Goal: Task Accomplishment & Management: Use online tool/utility

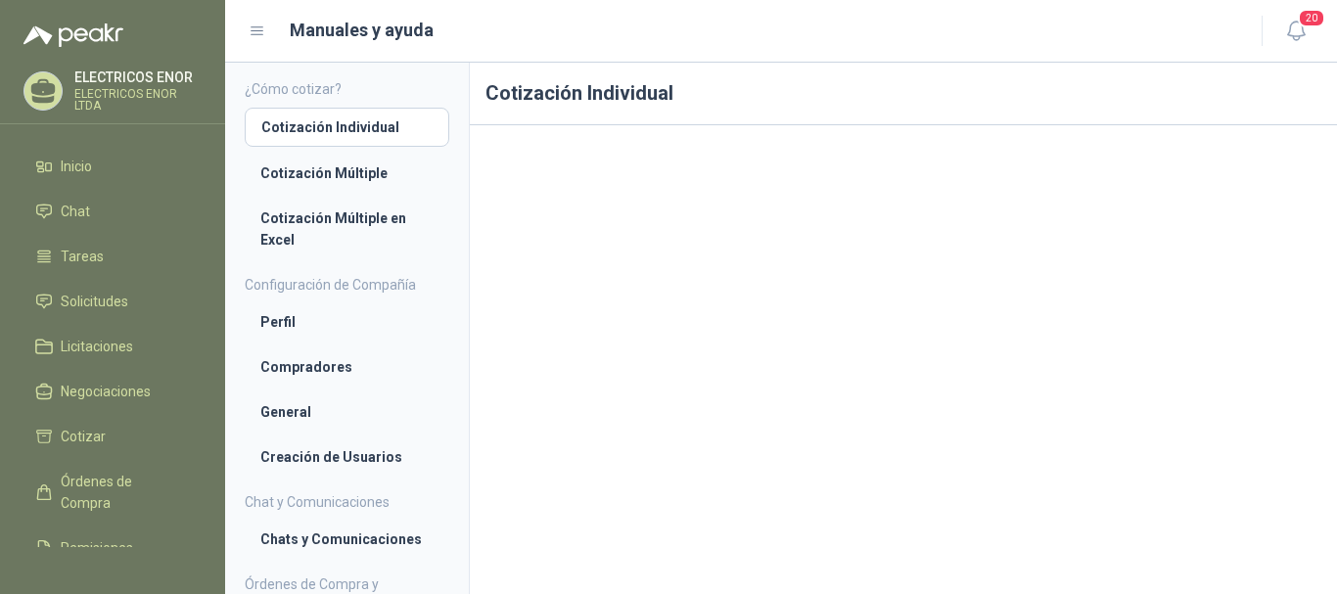
scroll to position [30, 0]
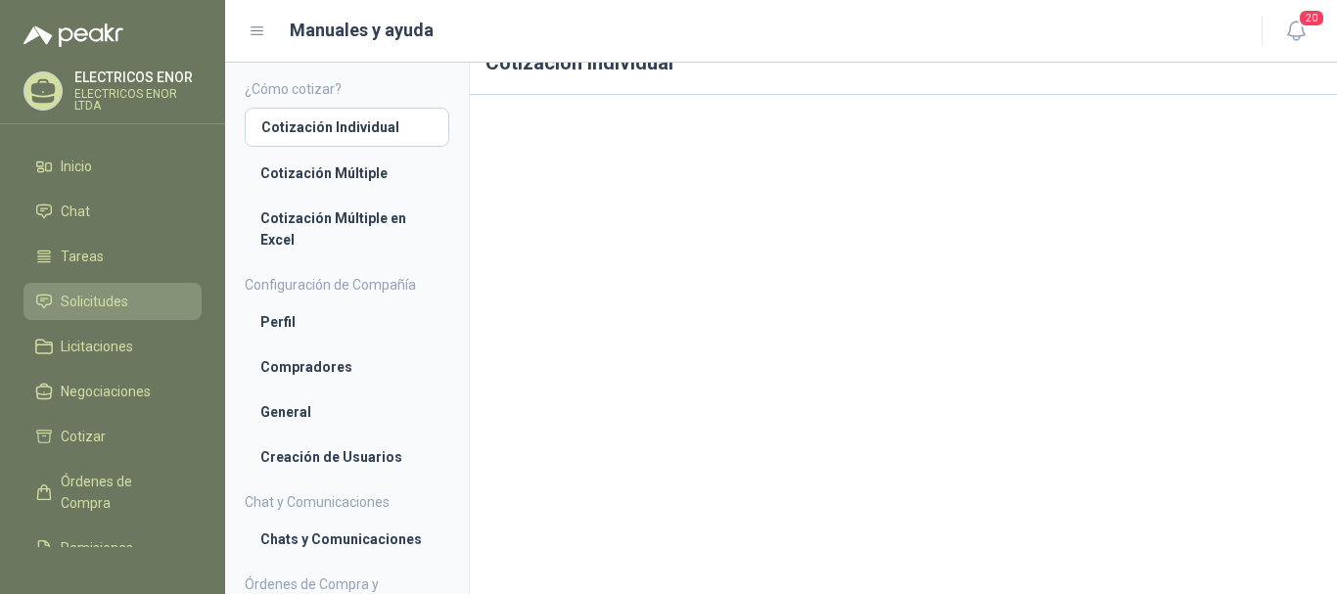
click at [62, 294] on span "Solicitudes" at bounding box center [95, 302] width 68 height 22
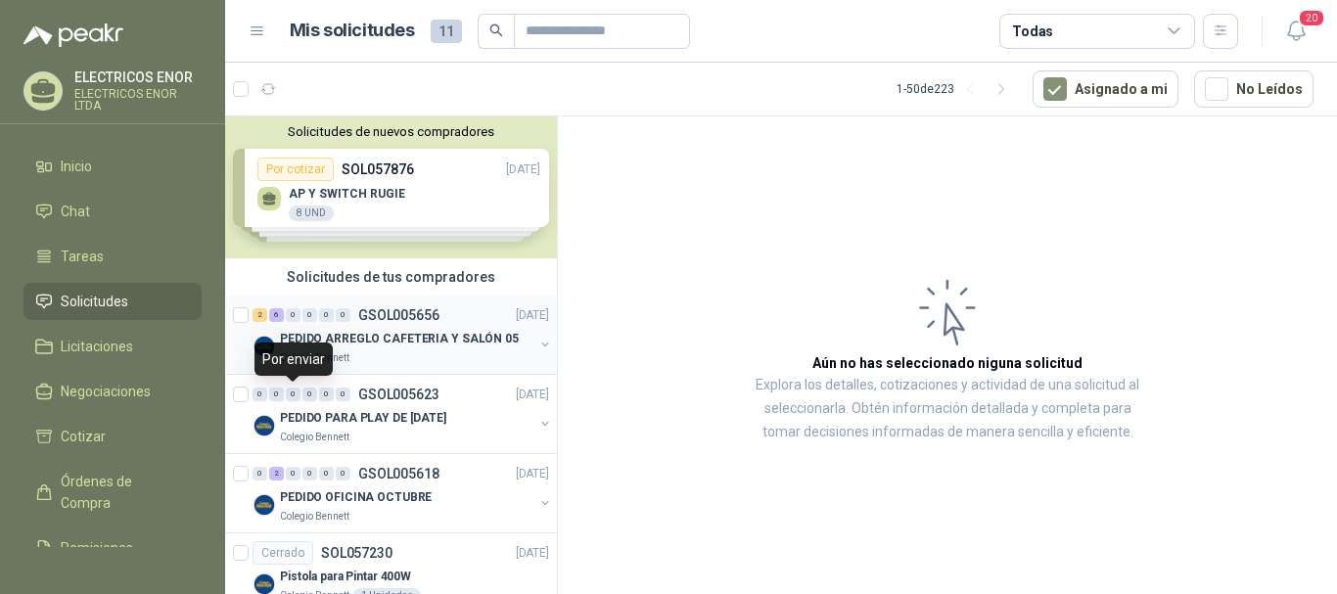
click at [349, 358] on div "Colegio Bennett" at bounding box center [406, 358] width 253 height 16
click at [445, 336] on p "PEDIDO ARREGLO CAFETERIA Y SALÓN 05" at bounding box center [399, 339] width 239 height 19
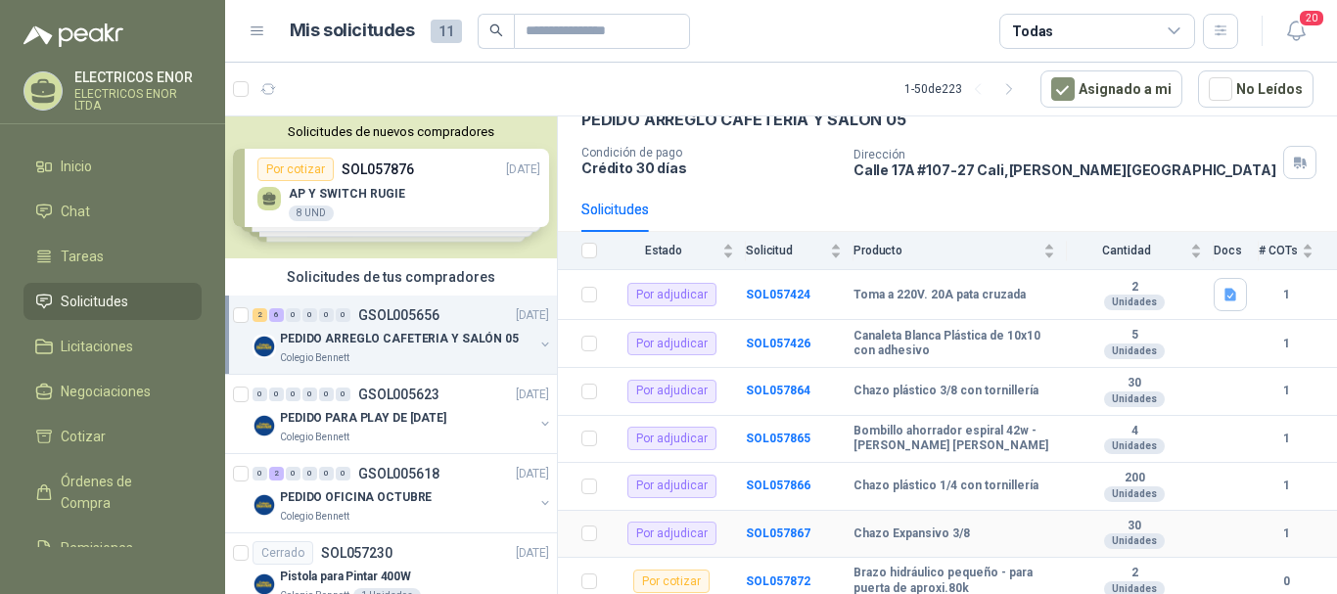
scroll to position [160, 0]
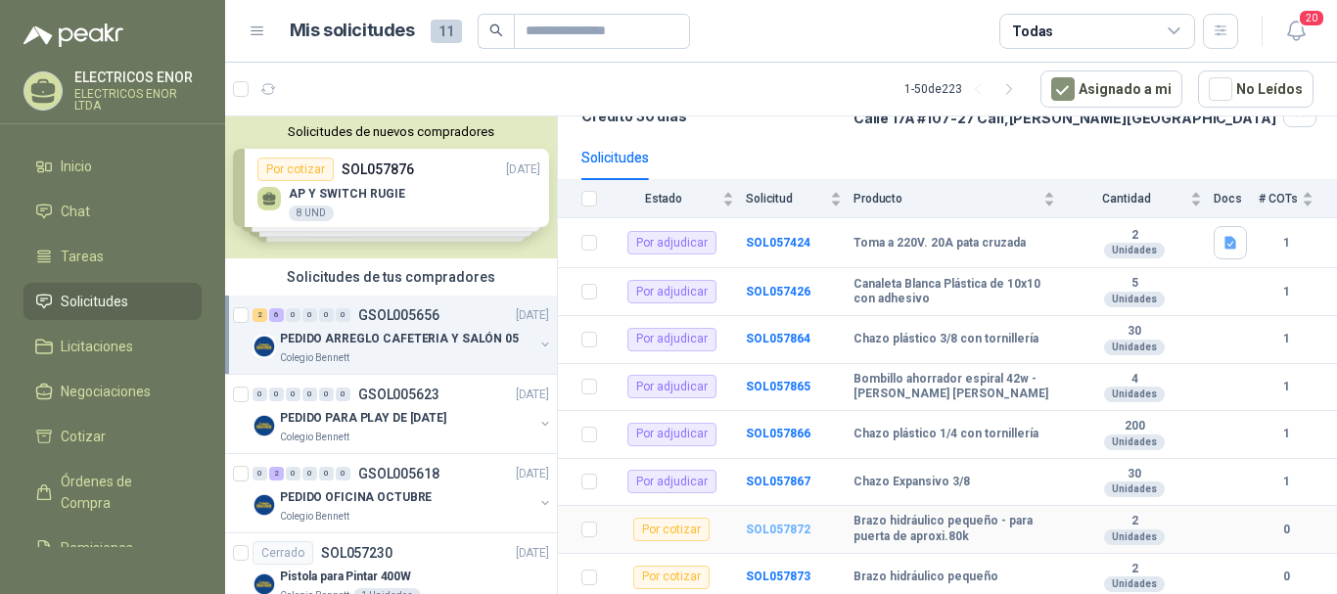
click at [759, 529] on b "SOL057872" at bounding box center [778, 530] width 65 height 14
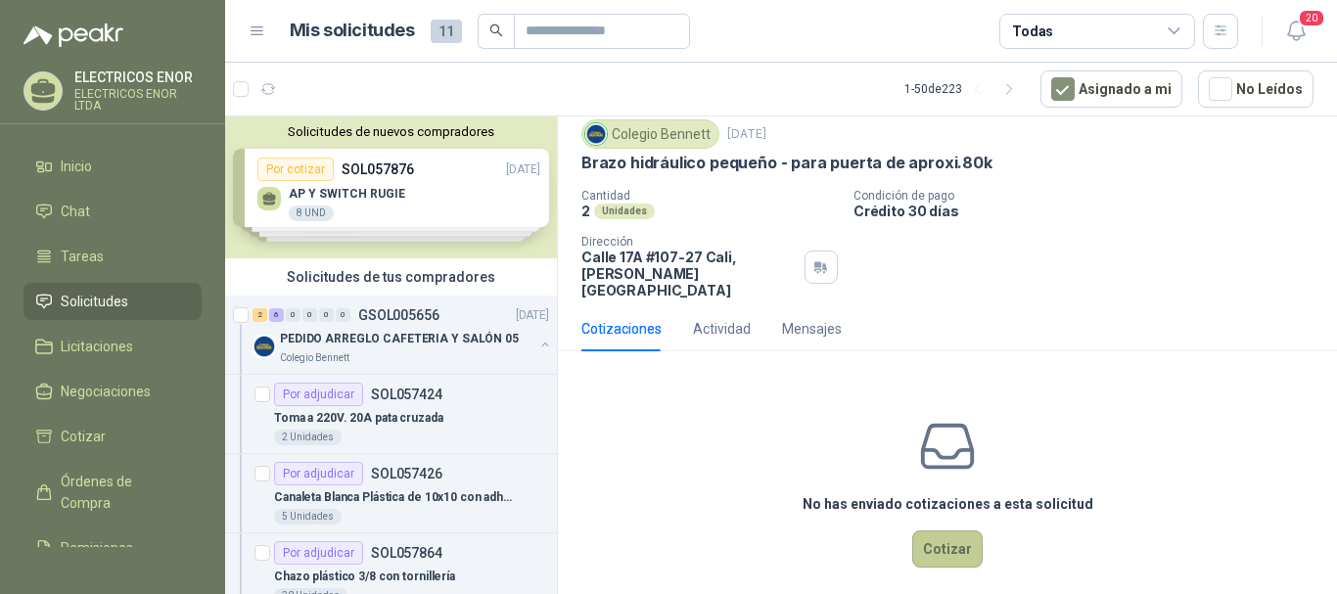
click at [923, 530] on button "Cotizar" at bounding box center [947, 548] width 70 height 37
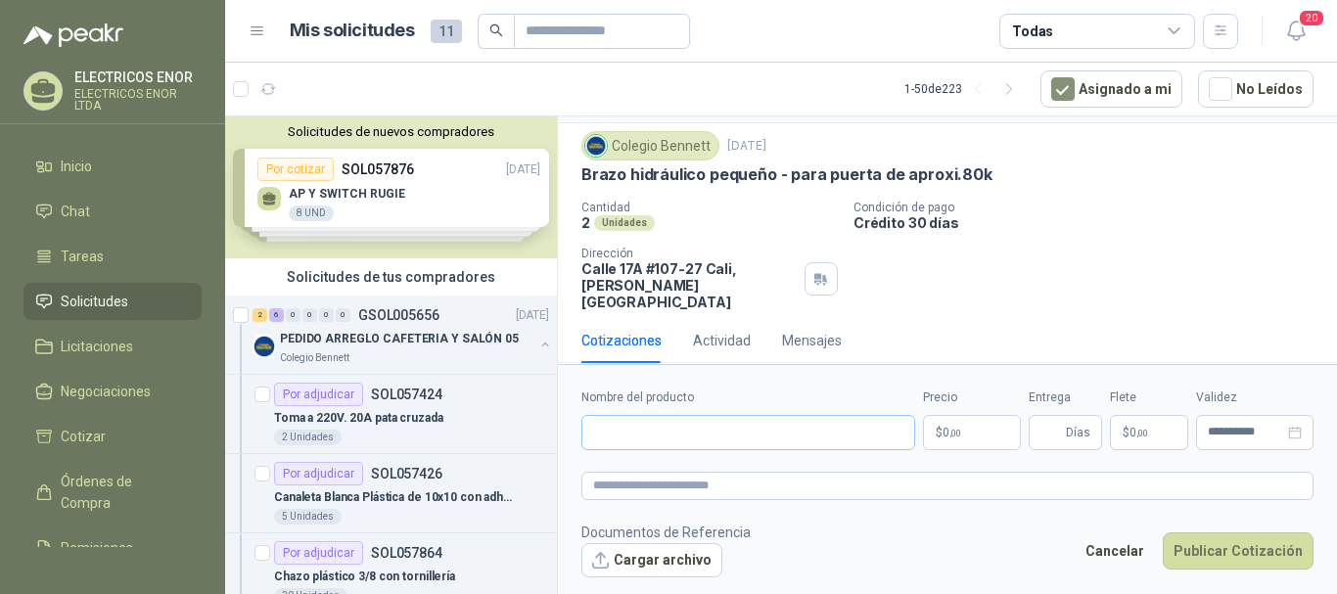
scroll to position [47, 0]
click at [692, 445] on input "Nombre del producto" at bounding box center [748, 432] width 334 height 35
type input "**********"
click at [977, 435] on p "$ 0 ,00" at bounding box center [972, 432] width 98 height 35
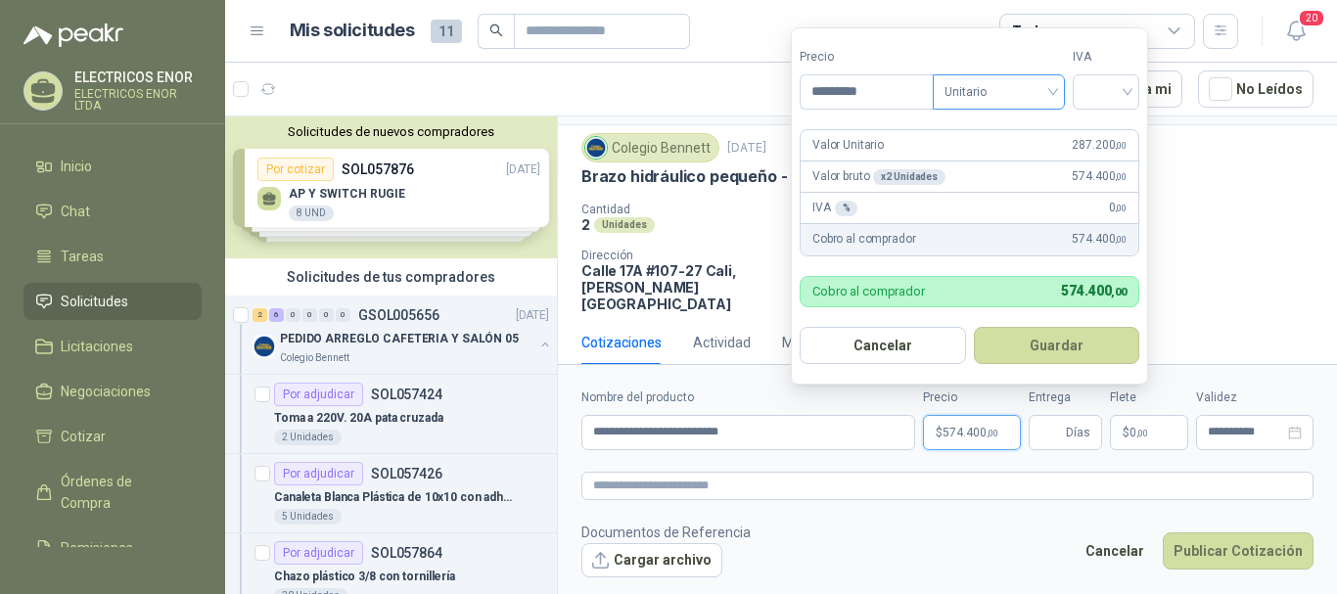
type input "*********"
click at [1008, 75] on input "search" at bounding box center [998, 89] width 109 height 29
click at [1022, 156] on div "Unitario con IVA" at bounding box center [1002, 164] width 101 height 22
click at [1110, 92] on input "search" at bounding box center [1105, 89] width 43 height 29
click at [1100, 121] on div "19%" at bounding box center [1110, 132] width 36 height 22
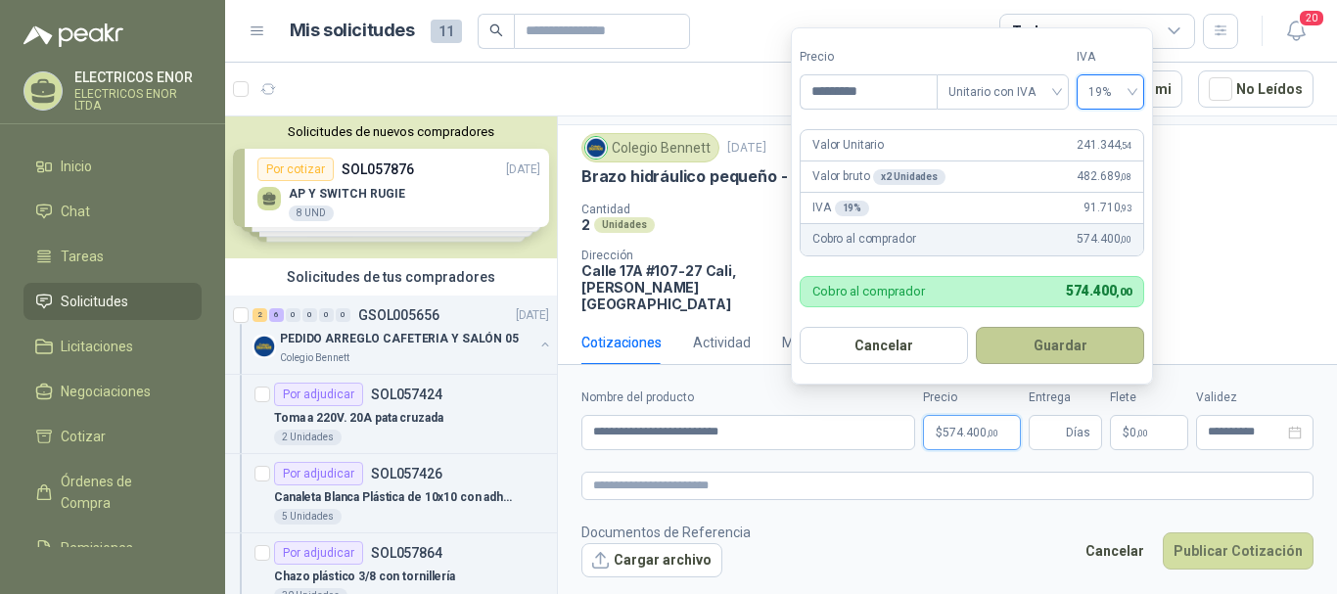
click at [1037, 342] on button "Guardar" at bounding box center [1060, 345] width 168 height 37
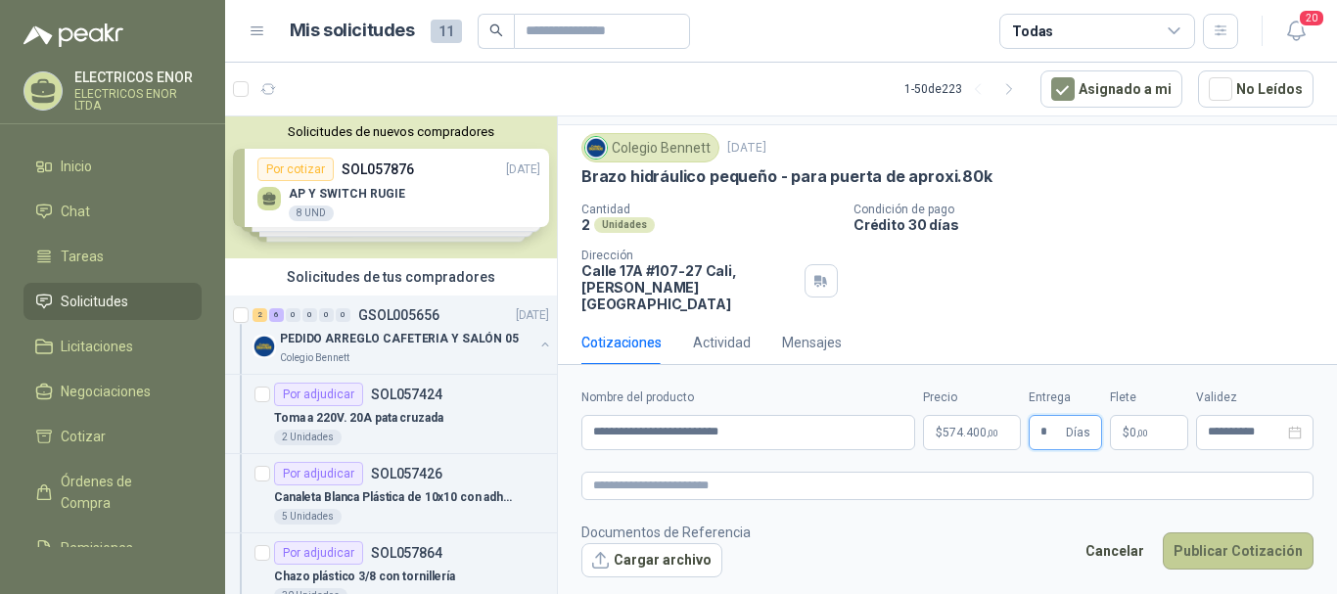
type input "*"
click at [1200, 545] on button "Publicar Cotización" at bounding box center [1238, 550] width 151 height 37
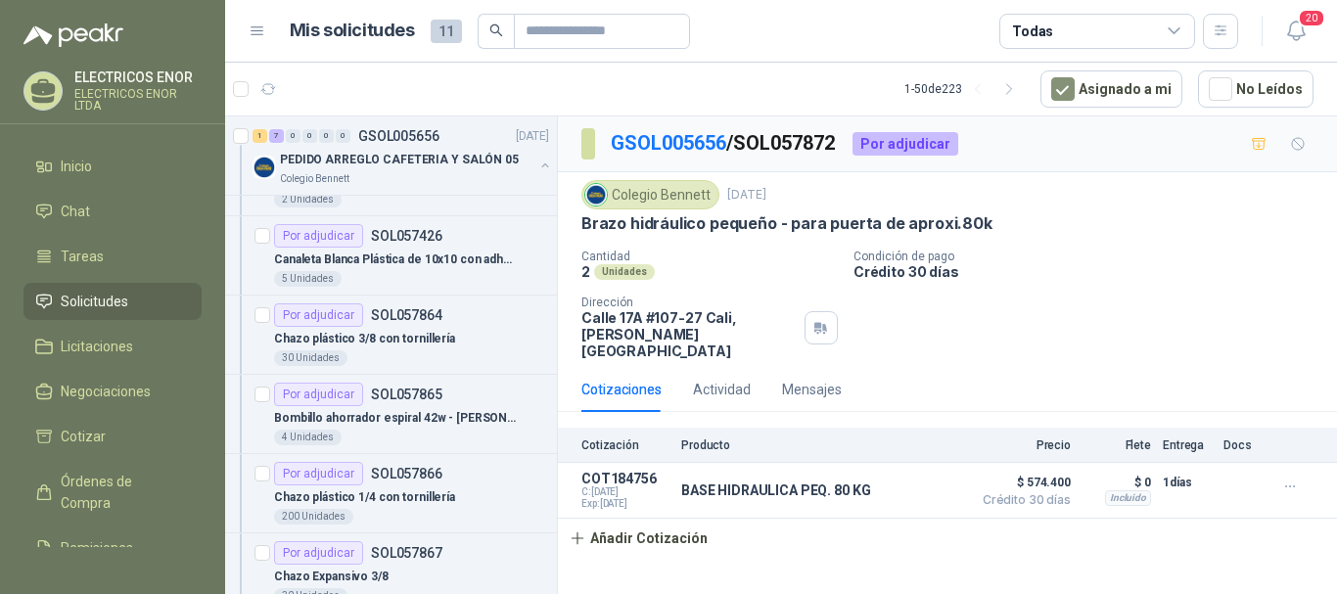
scroll to position [196, 0]
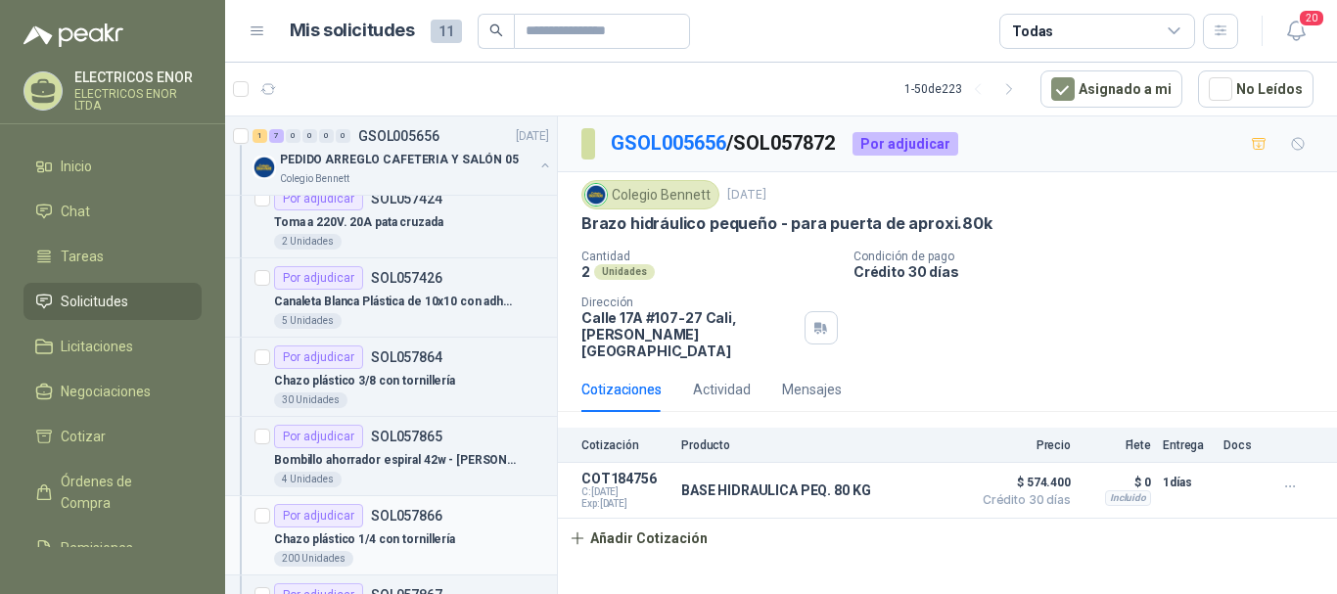
click at [535, 533] on article "Por adjudicar SOL057866 Chazo plástico 1/4 con tornillería 200 Unidades" at bounding box center [391, 535] width 332 height 79
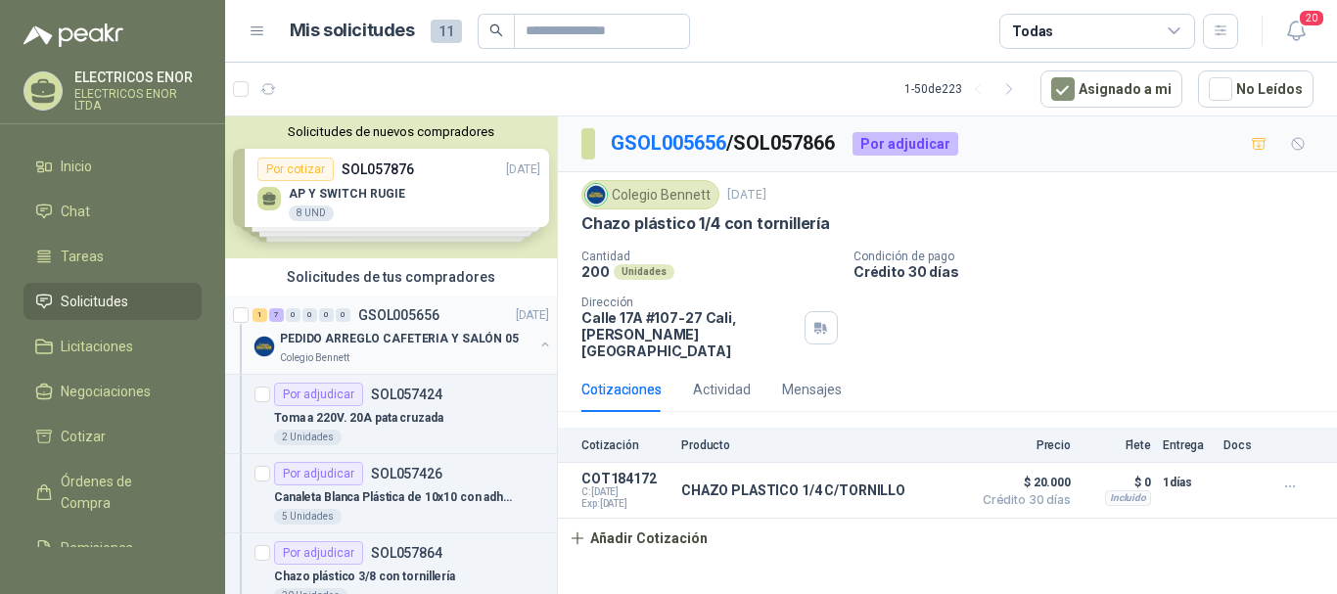
click at [442, 355] on div "Colegio Bennett" at bounding box center [406, 358] width 253 height 16
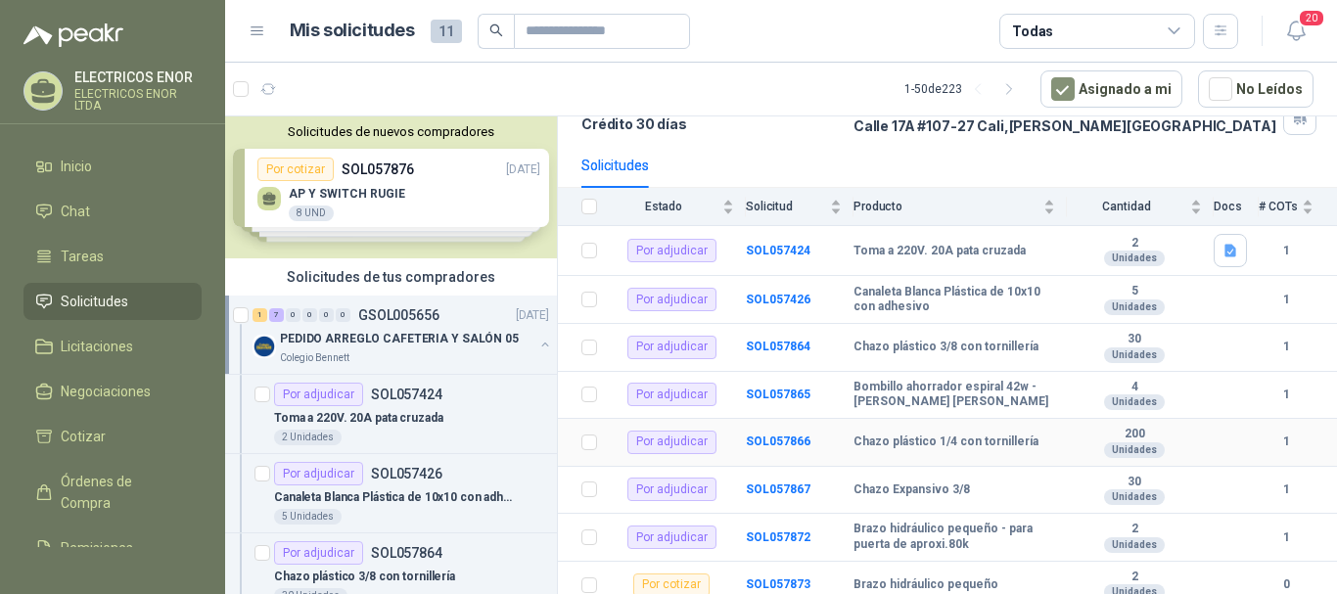
scroll to position [160, 0]
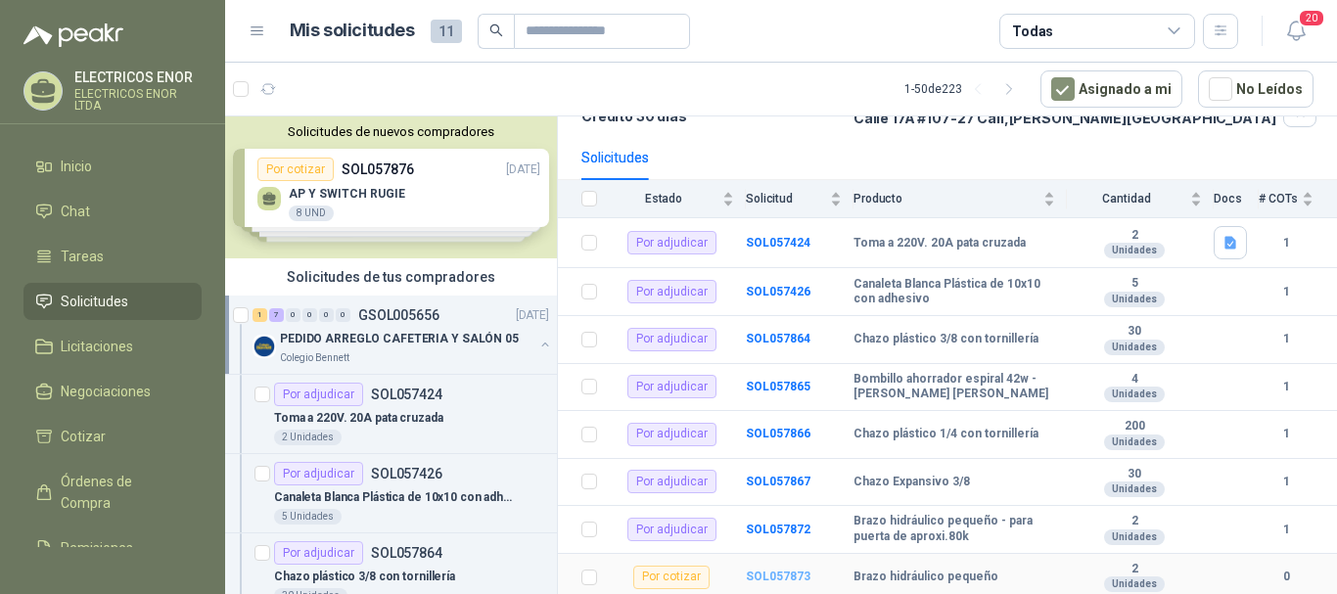
click at [777, 578] on b "SOL057873" at bounding box center [778, 577] width 65 height 14
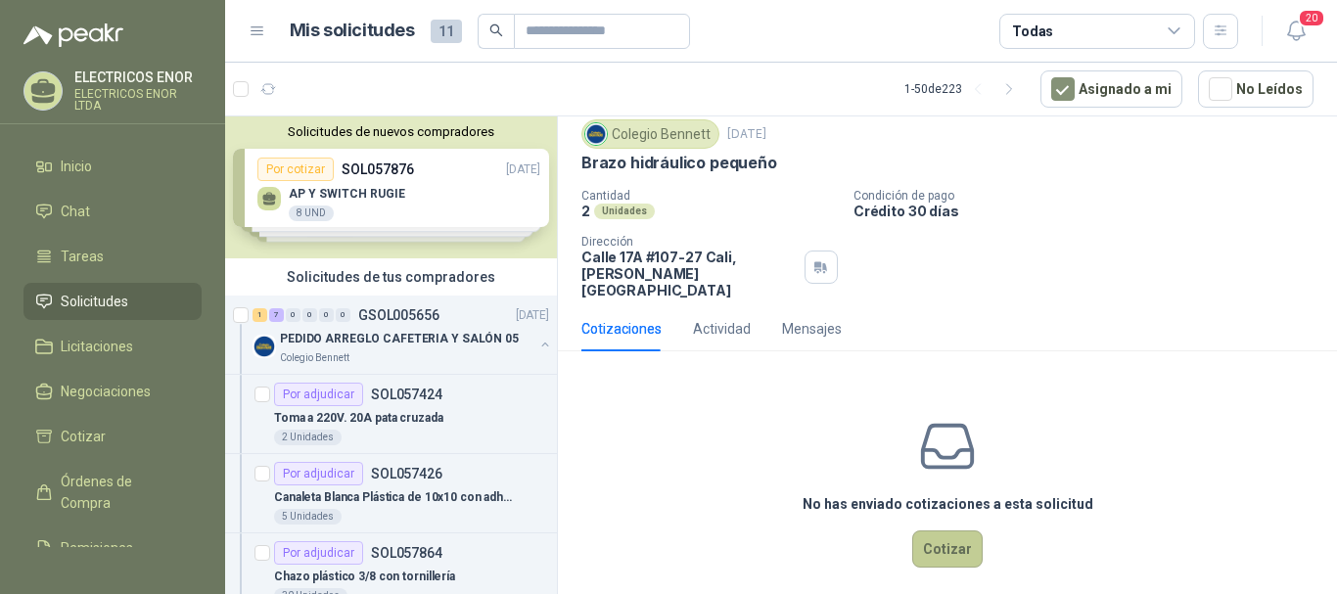
click at [952, 535] on button "Cotizar" at bounding box center [947, 548] width 70 height 37
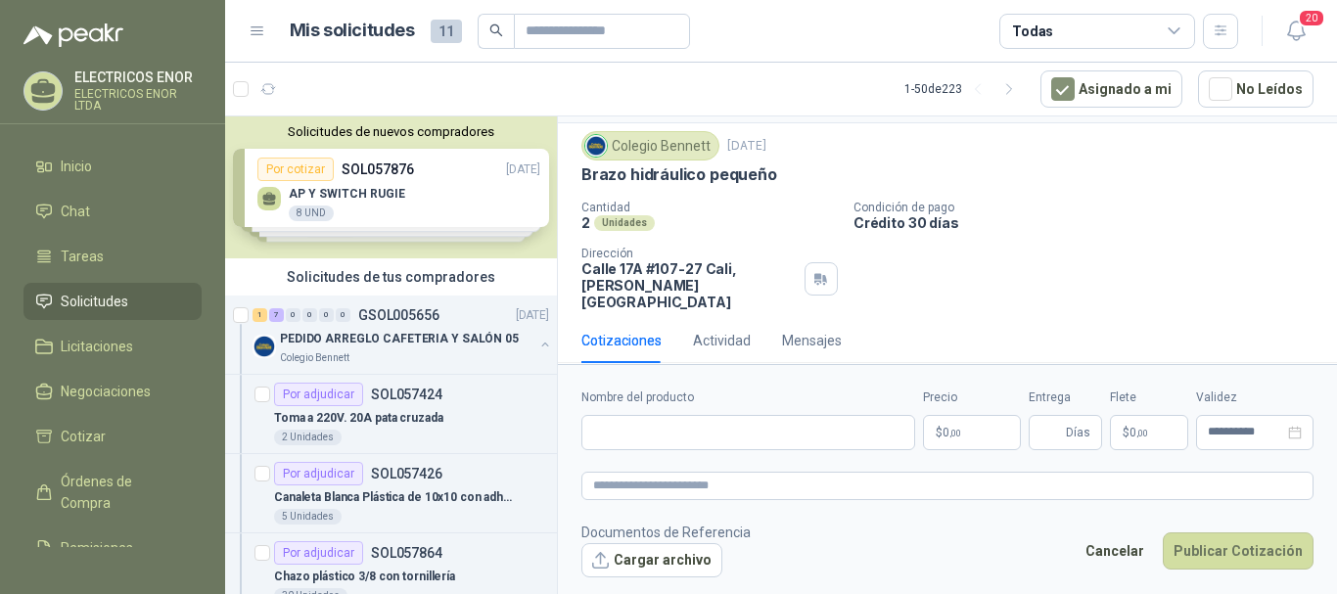
scroll to position [47, 0]
click at [652, 435] on input "Nombre del producto" at bounding box center [748, 432] width 334 height 35
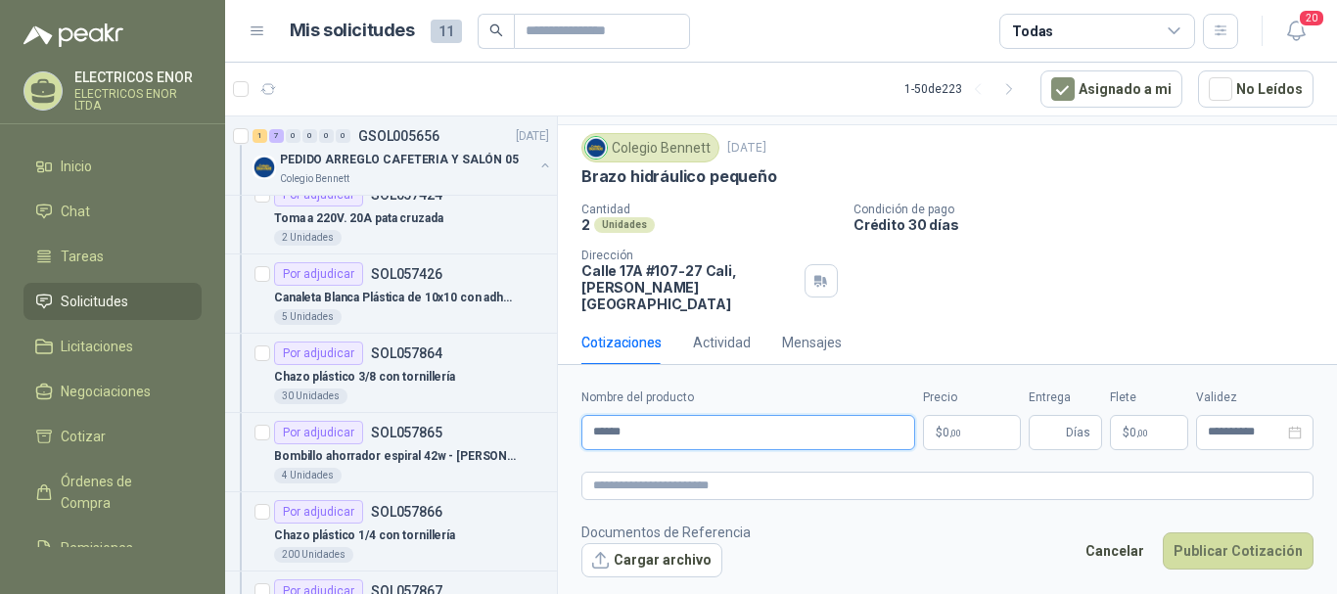
scroll to position [489, 0]
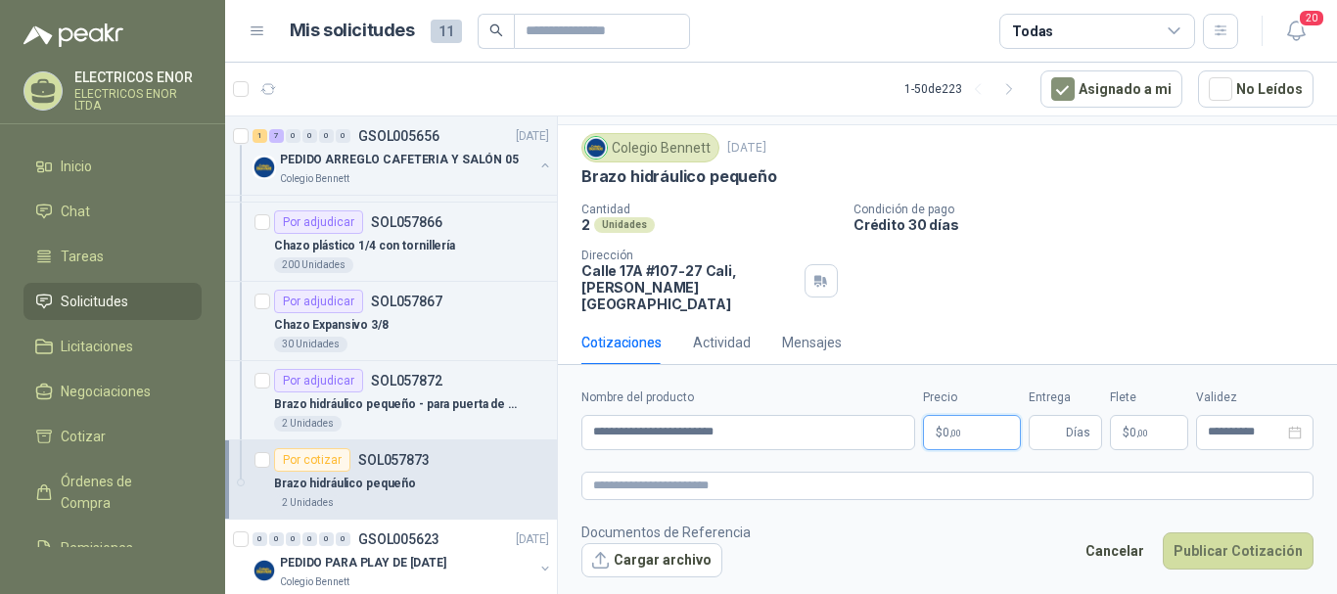
click at [975, 431] on p "$ 0 ,00" at bounding box center [972, 432] width 98 height 35
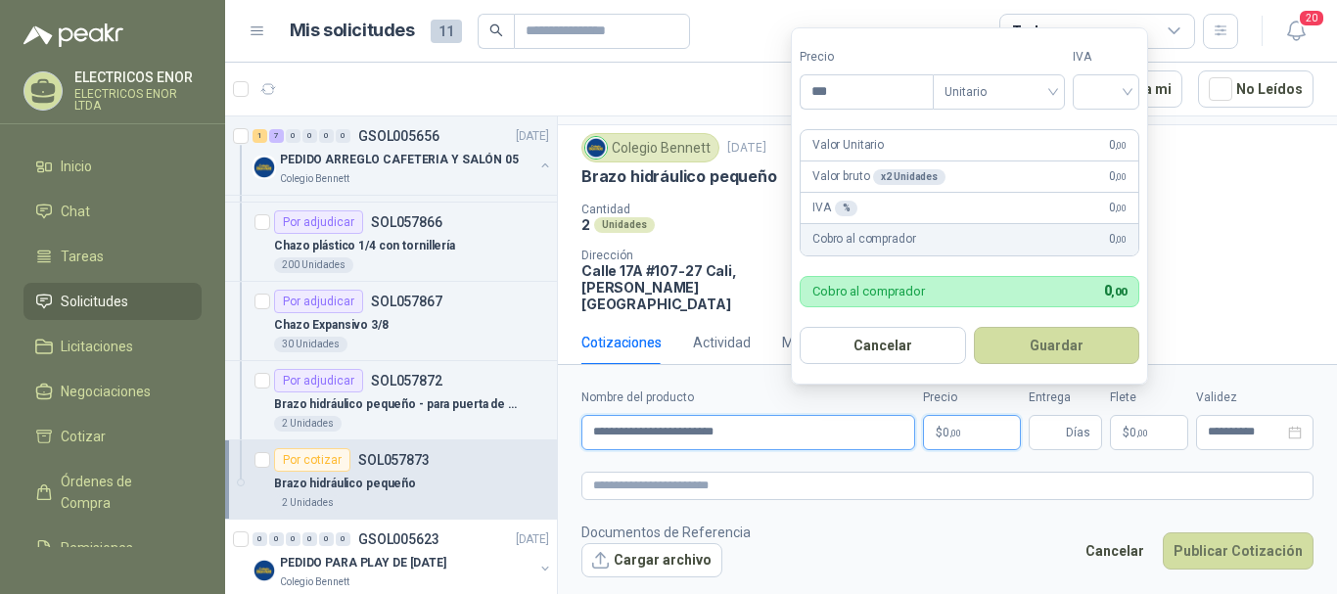
click at [820, 424] on input "**********" at bounding box center [748, 432] width 334 height 35
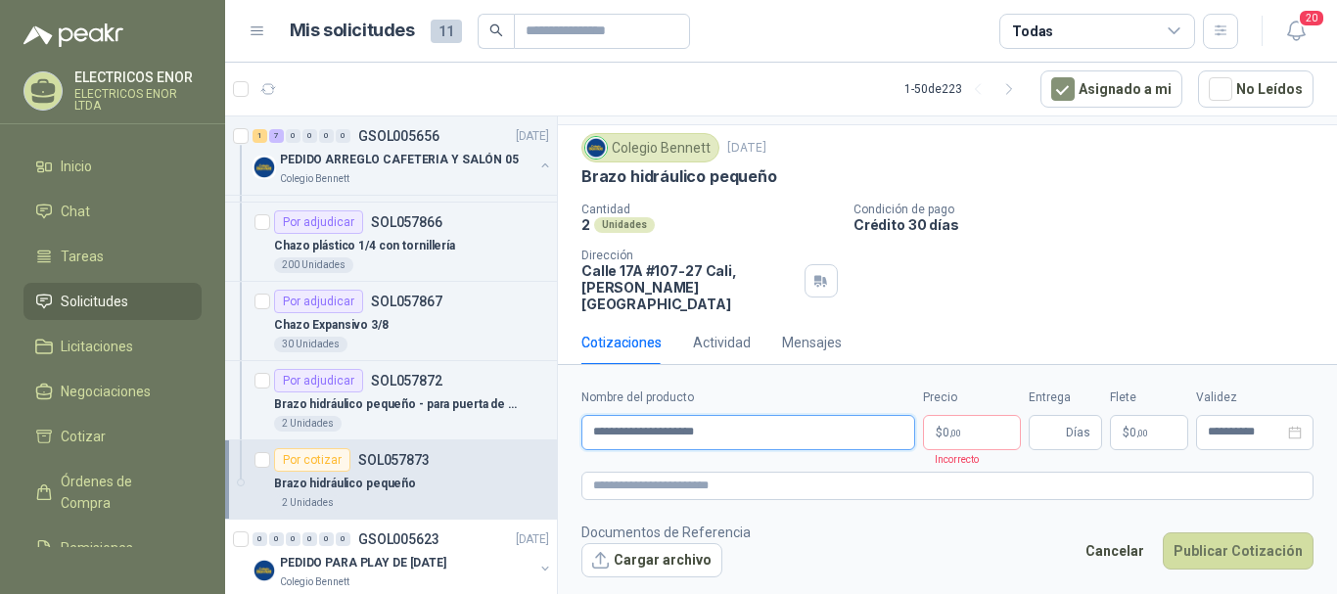
click at [701, 430] on input "**********" at bounding box center [748, 432] width 334 height 35
click at [809, 432] on input "**********" at bounding box center [748, 432] width 334 height 35
type input "**********"
click at [956, 454] on p "Incorrecto" at bounding box center [951, 459] width 56 height 18
click at [952, 435] on span ",00" at bounding box center [955, 433] width 12 height 11
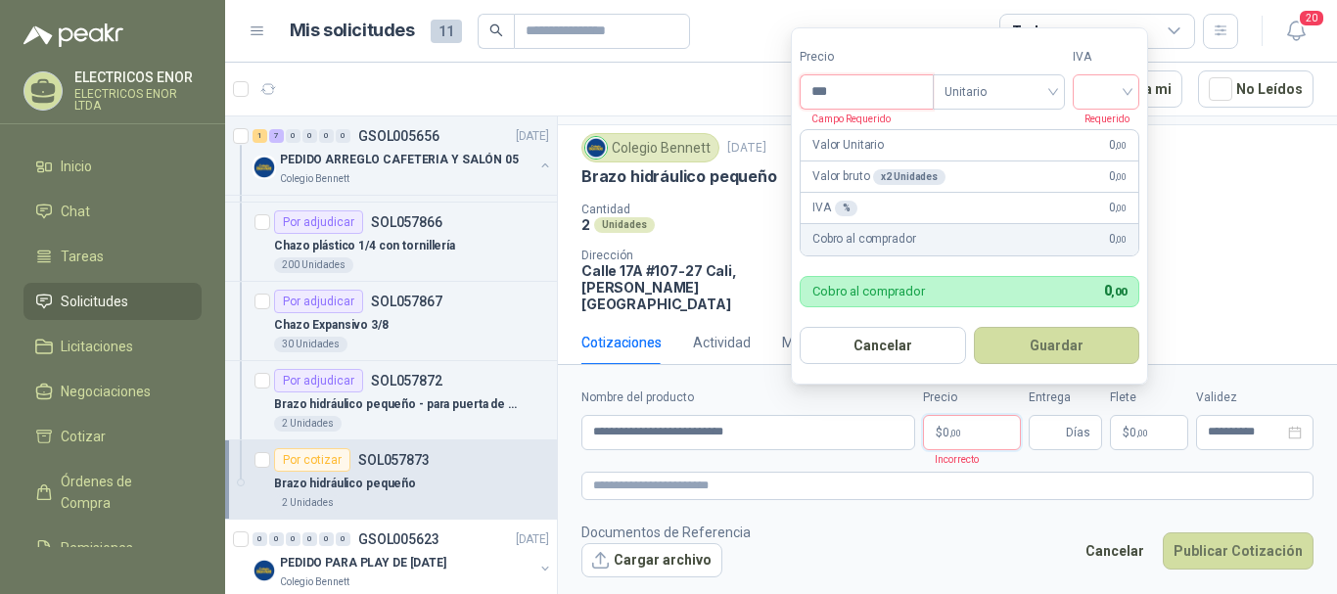
click at [872, 95] on input "***" at bounding box center [867, 91] width 132 height 33
click at [953, 102] on span "Unitario" at bounding box center [998, 91] width 109 height 29
type input "*********"
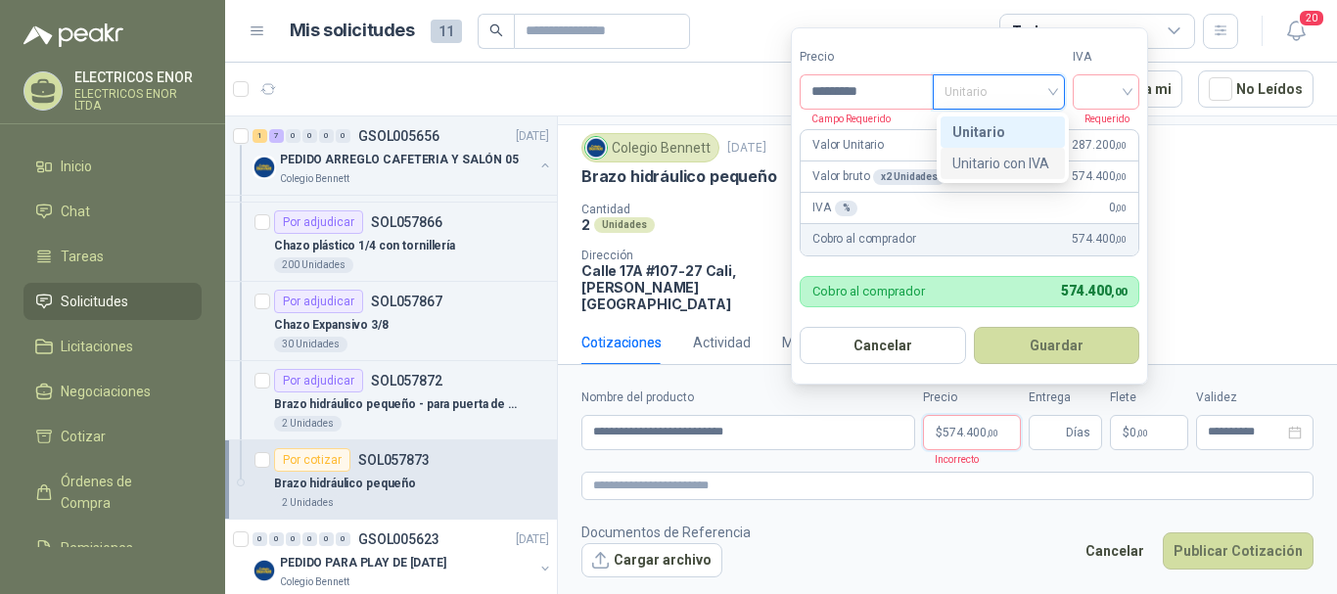
click at [992, 159] on div "Unitario con IVA" at bounding box center [1002, 164] width 101 height 22
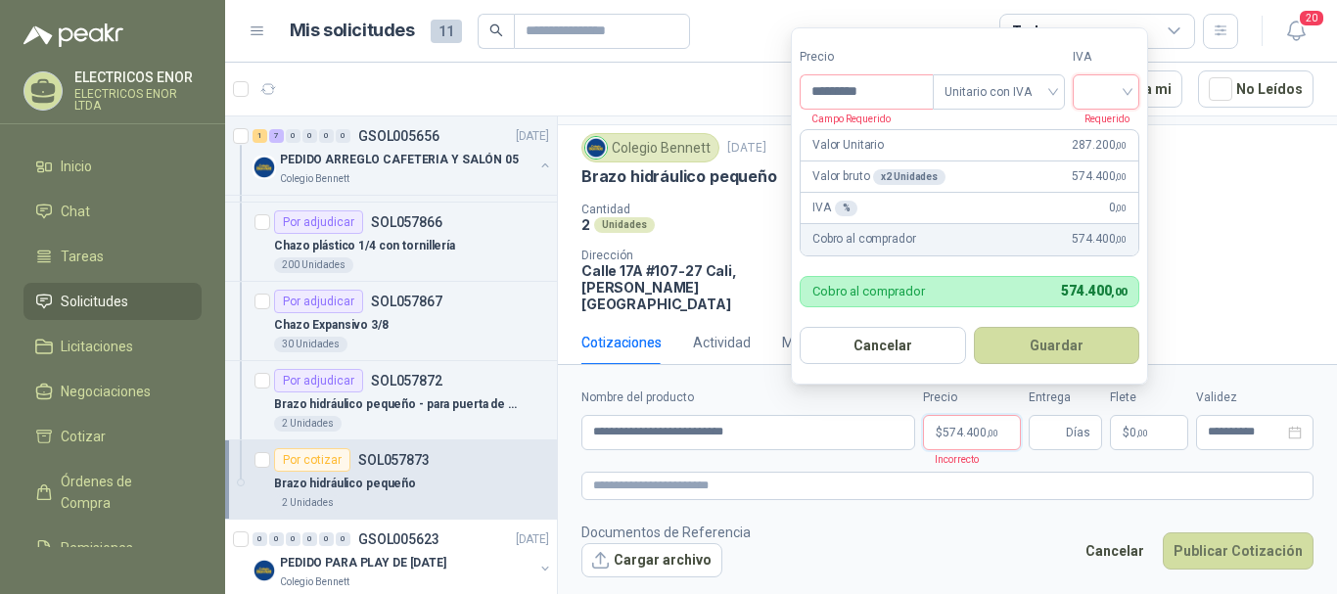
click at [1115, 94] on input "search" at bounding box center [1105, 89] width 43 height 29
click at [1095, 121] on div "19%" at bounding box center [1110, 132] width 36 height 22
click at [1051, 335] on button "Guardar" at bounding box center [1060, 345] width 168 height 37
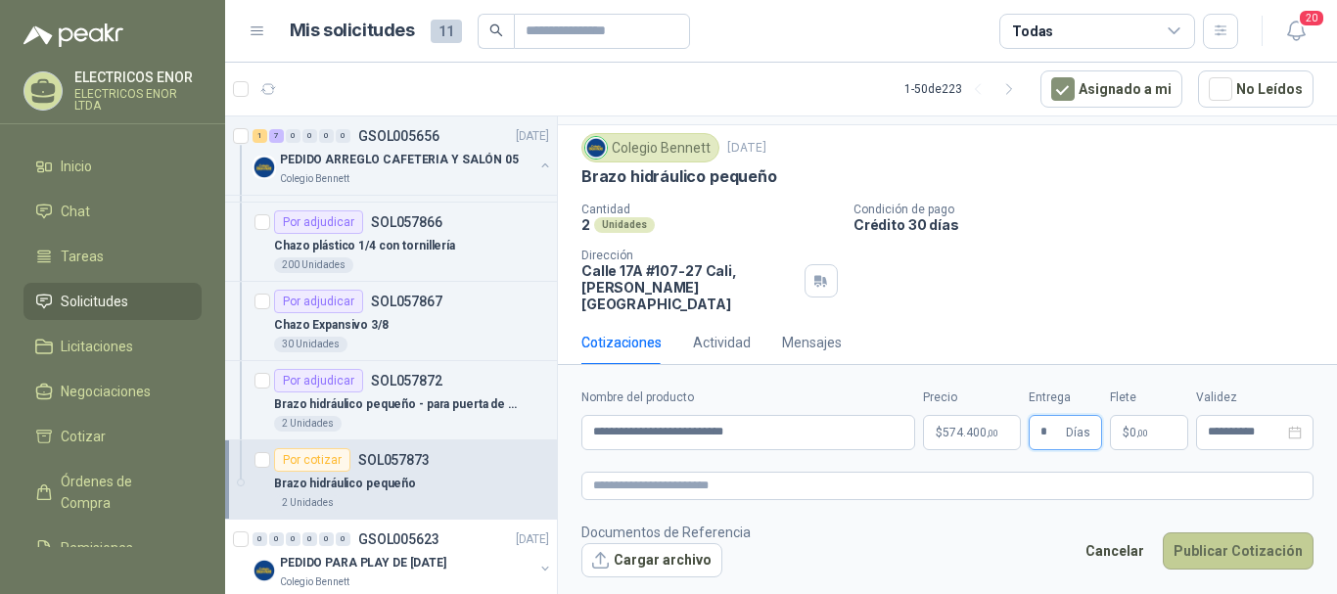
type input "*"
click at [1238, 550] on button "Publicar Cotización" at bounding box center [1238, 550] width 151 height 37
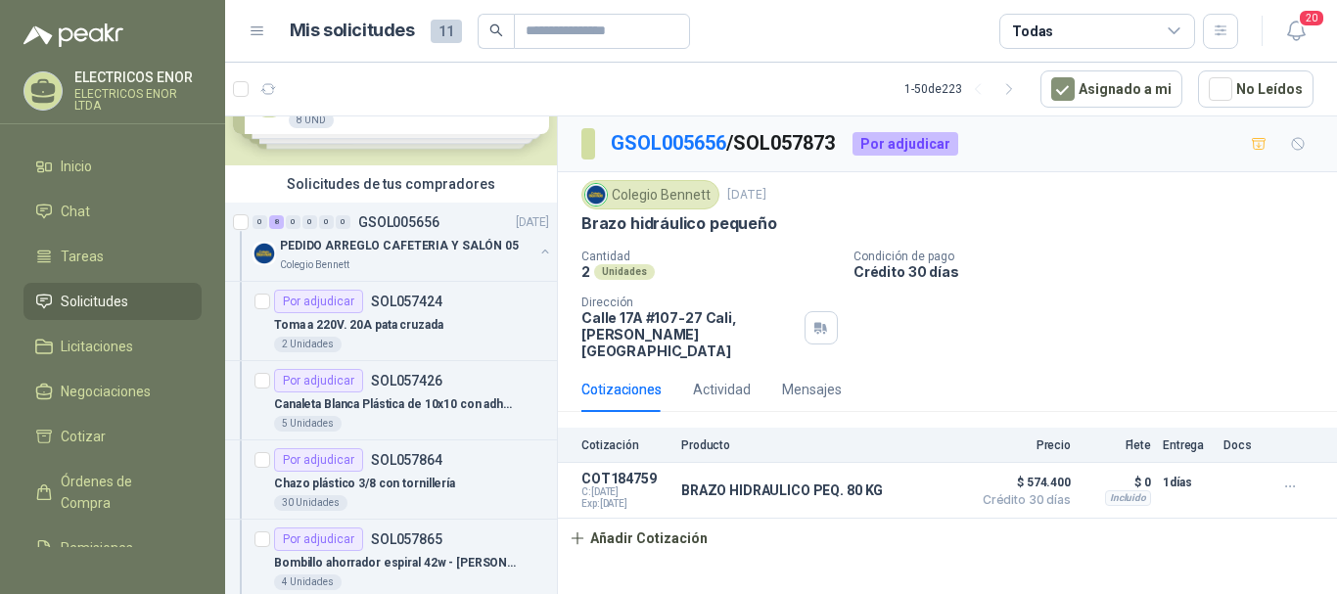
scroll to position [0, 0]
